Goal: Navigation & Orientation: Understand site structure

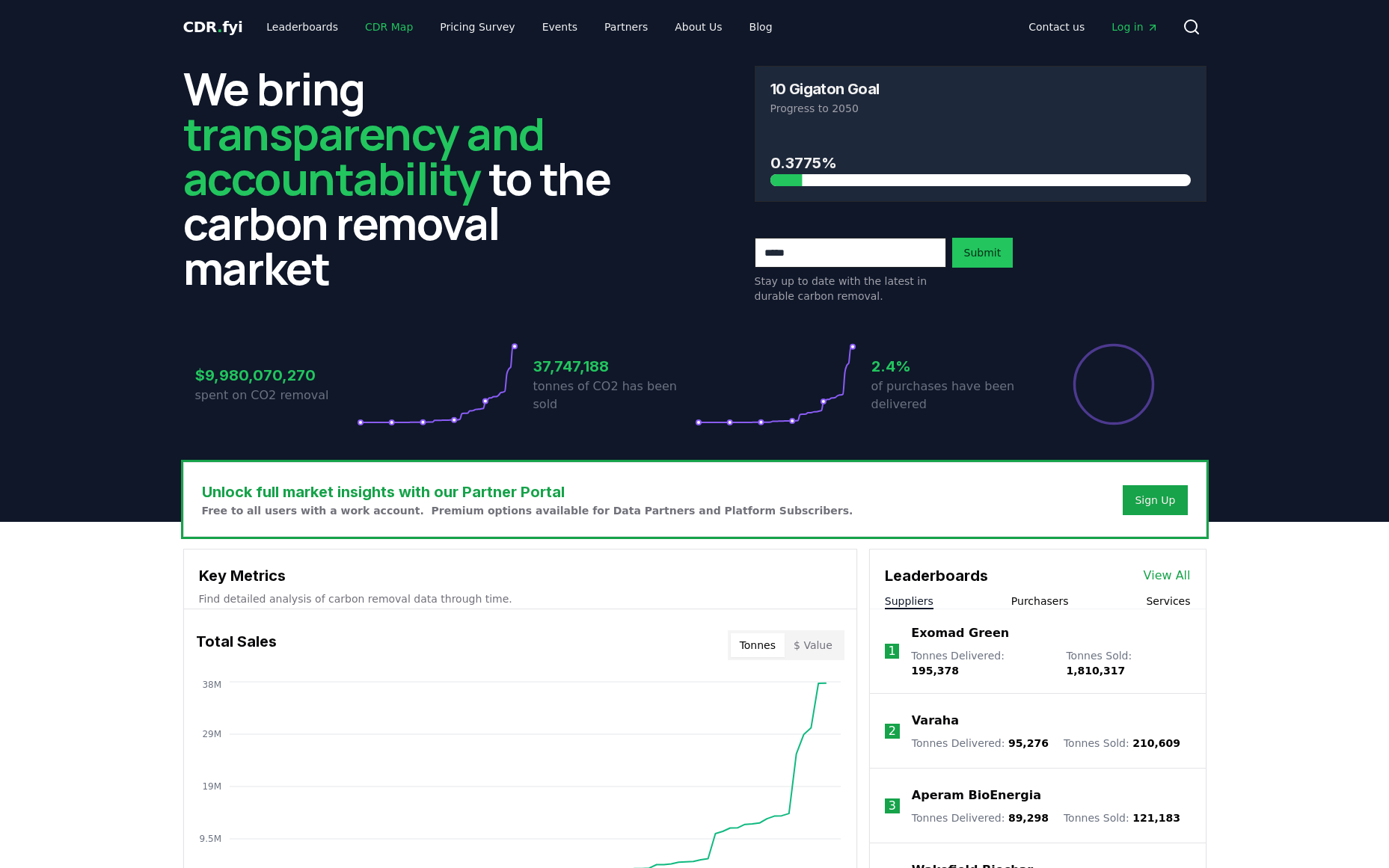
click at [368, 29] on link "CDR Map" at bounding box center [389, 27] width 71 height 27
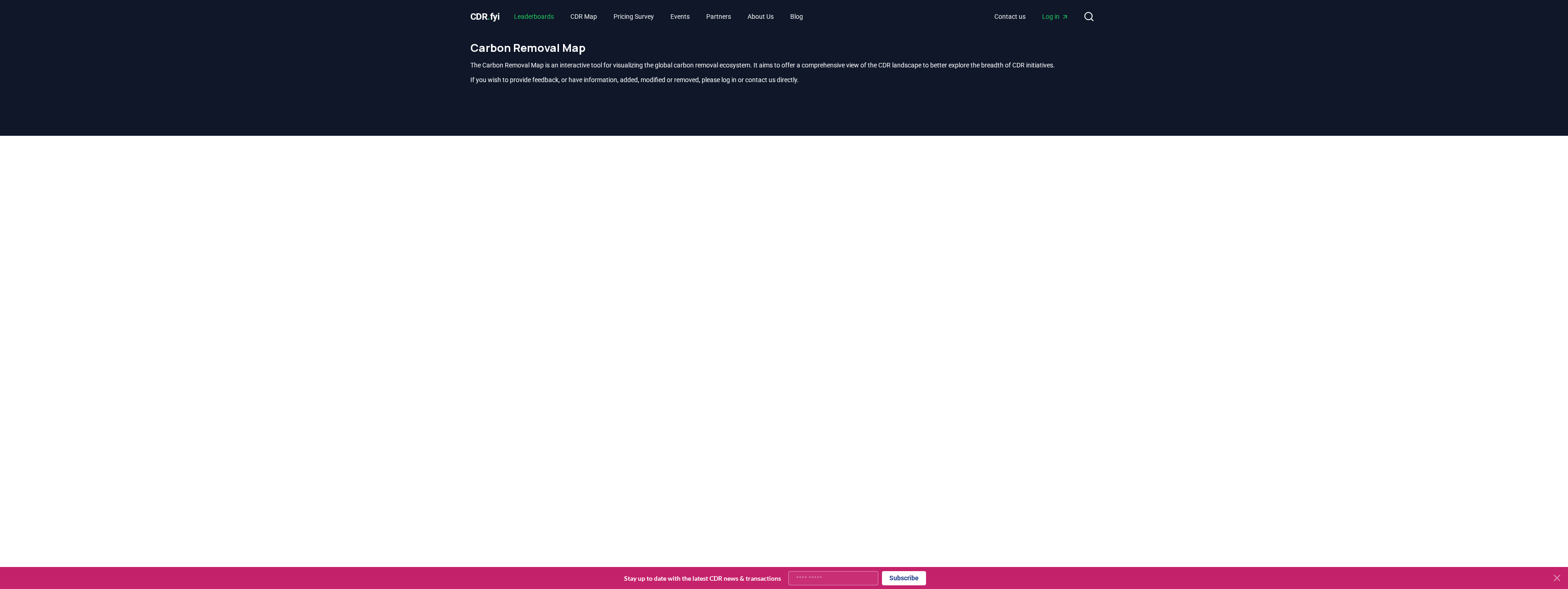
click at [531, 12] on link "Leaderboards" at bounding box center [534, 16] width 55 height 16
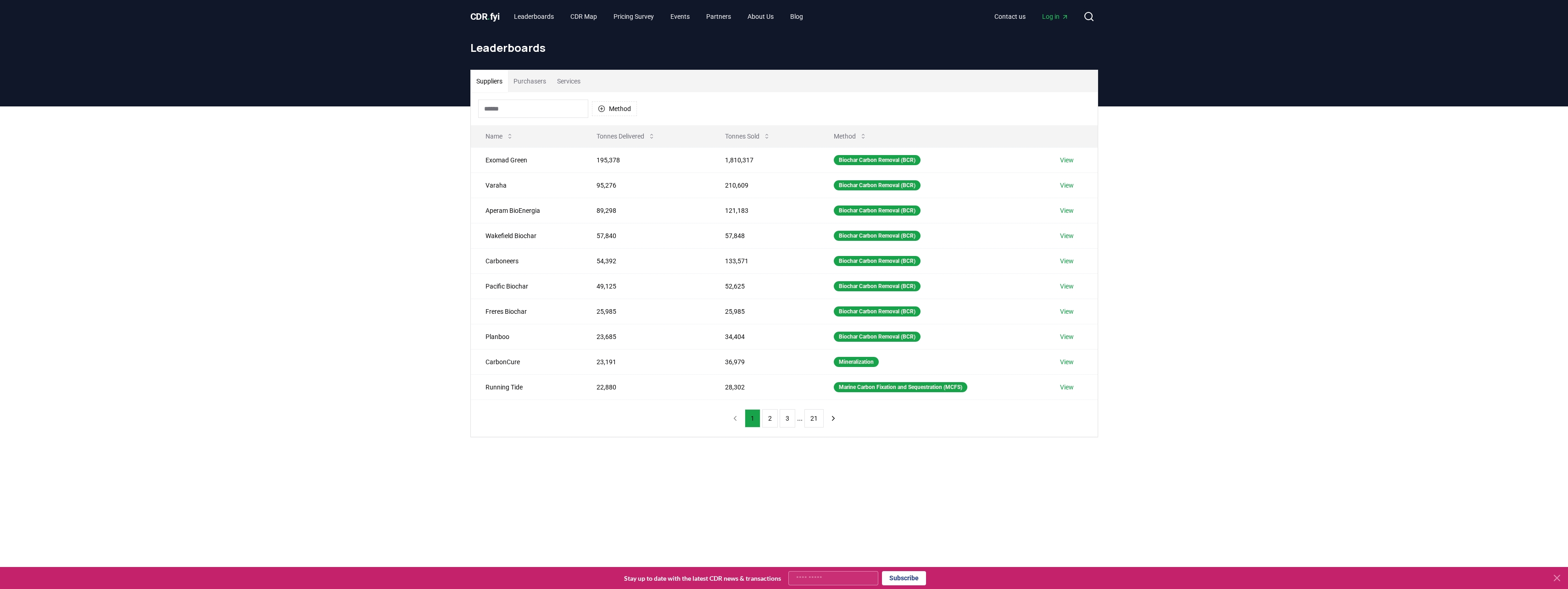
click at [549, 110] on input at bounding box center [533, 109] width 110 height 18
click at [545, 78] on button "Purchasers" at bounding box center [530, 81] width 44 height 22
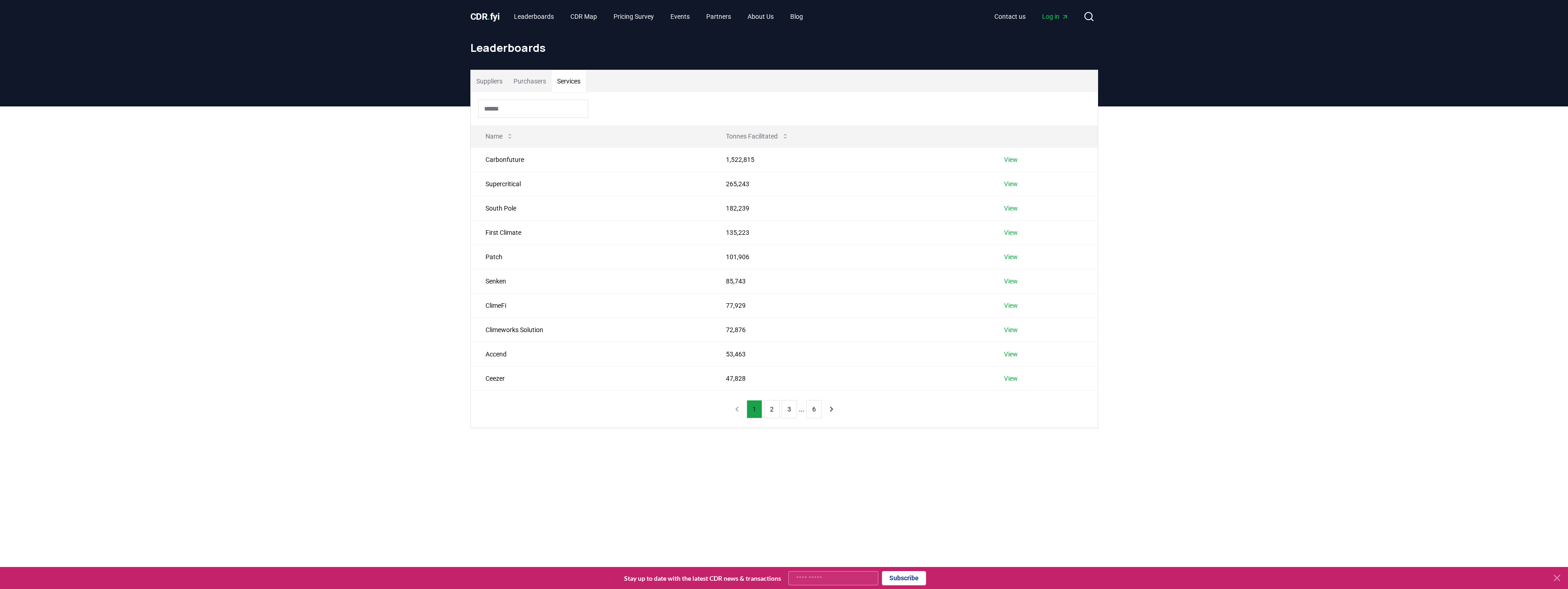
click at [584, 80] on button "Services" at bounding box center [569, 81] width 35 height 22
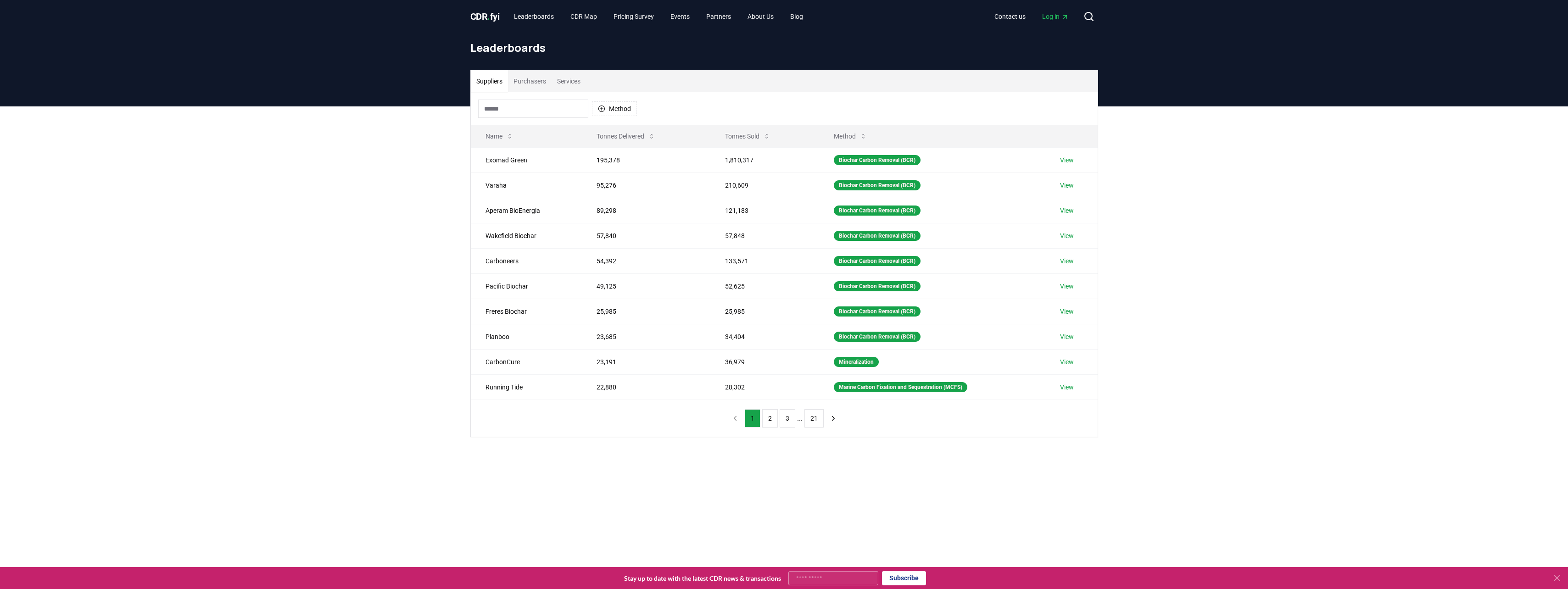
click at [494, 83] on button "Suppliers" at bounding box center [489, 81] width 37 height 22
click at [578, 11] on link "CDR Map" at bounding box center [584, 16] width 41 height 16
